Goal: Task Accomplishment & Management: Manage account settings

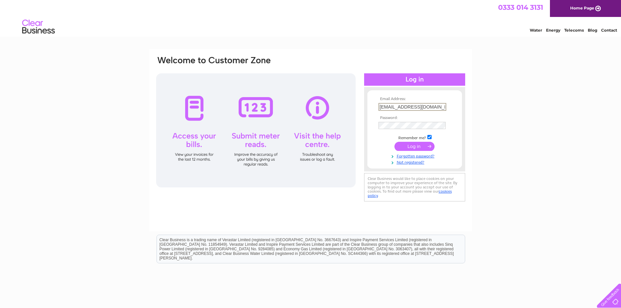
drag, startPoint x: 430, startPoint y: 106, endPoint x: 413, endPoint y: 106, distance: 16.9
click at [413, 106] on input "[EMAIL_ADDRESS][DOMAIN_NAME]" at bounding box center [412, 107] width 68 height 8
type input "rmail.comobertlyle44@g"
drag, startPoint x: 435, startPoint y: 108, endPoint x: 343, endPoint y: 103, distance: 92.0
click at [350, 105] on div "Email Address: rmail.comobertlyle44@g Password:" at bounding box center [310, 129] width 310 height 148
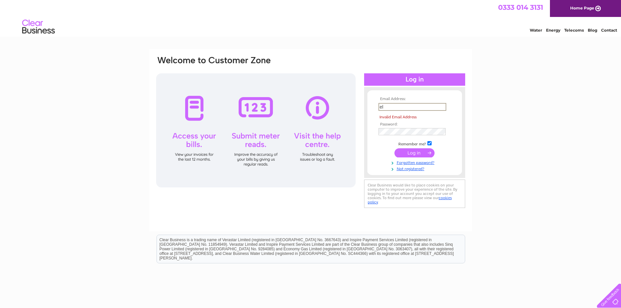
type input "[PERSON_NAME][EMAIL_ADDRESS][DOMAIN_NAME]"
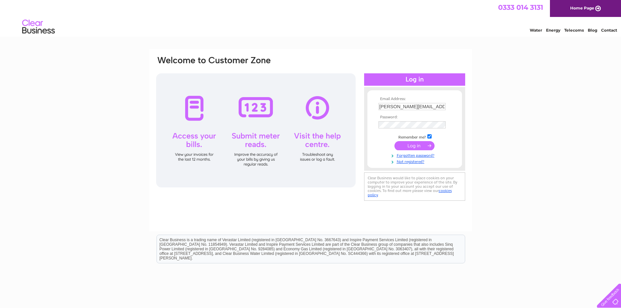
click at [419, 144] on input "submit" at bounding box center [414, 145] width 40 height 9
click at [412, 79] on div at bounding box center [414, 79] width 101 height 12
